Goal: Task Accomplishment & Management: Manage account settings

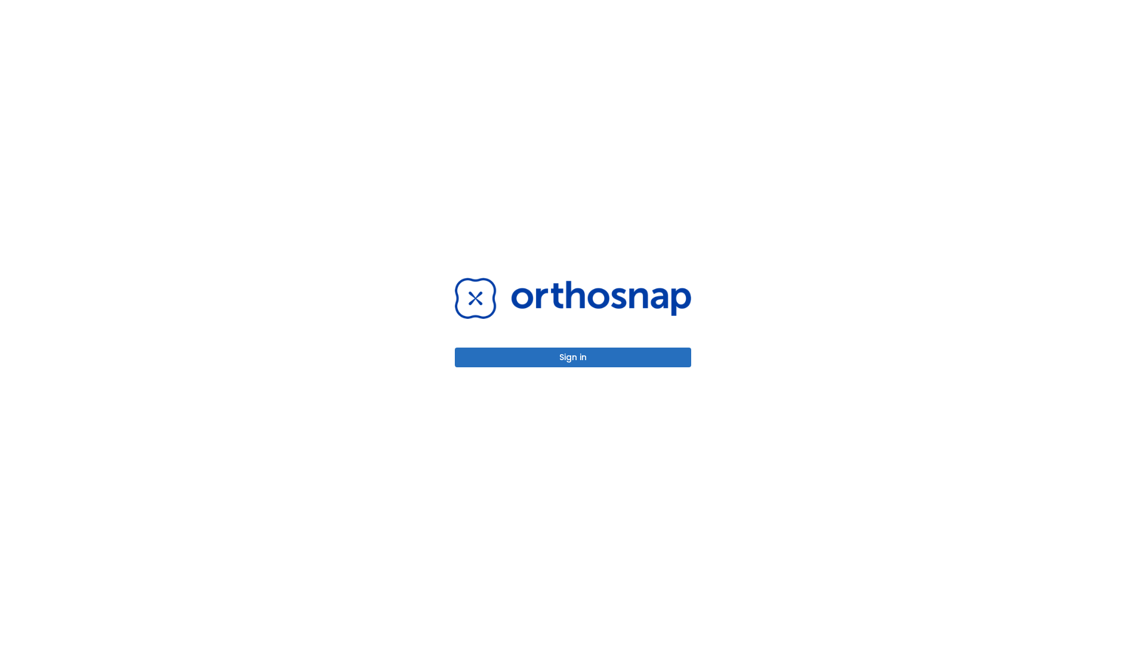
click at [573, 357] on button "Sign in" at bounding box center [573, 357] width 236 height 20
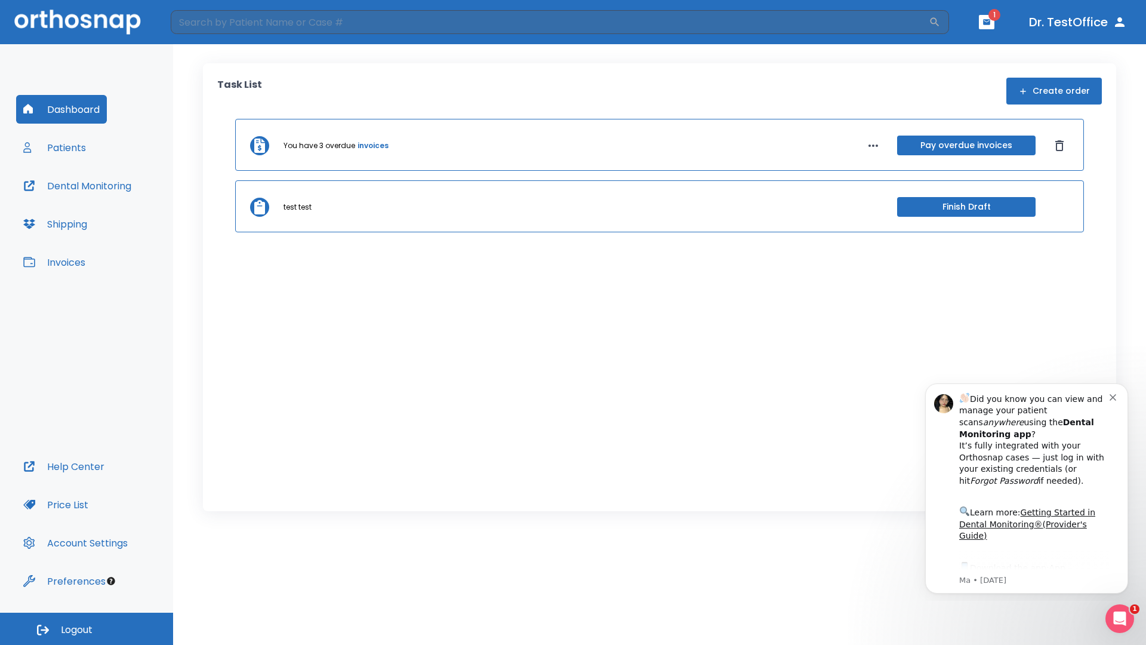
click at [87, 629] on span "Logout" at bounding box center [77, 629] width 32 height 13
